Goal: Check status

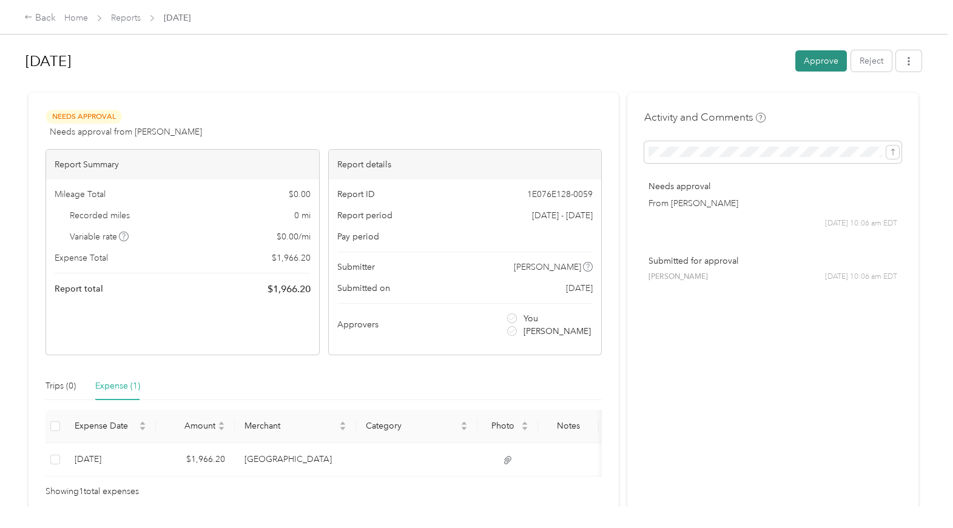
click at [824, 58] on button "Approve" at bounding box center [821, 60] width 52 height 21
